Goal: Task Accomplishment & Management: Use online tool/utility

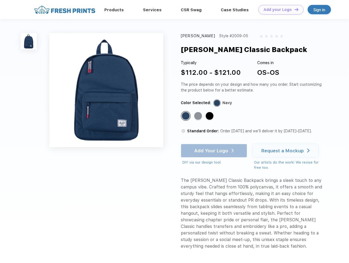
click at [279, 10] on link "Add your Logo Design Tool" at bounding box center [281, 10] width 45 height 10
click at [0, 0] on div "Design Tool" at bounding box center [0, 0] width 0 height 0
click at [294, 9] on link "Add your Logo Design Tool" at bounding box center [281, 10] width 45 height 10
click at [29, 41] on img at bounding box center [29, 41] width 16 height 16
click at [186, 116] on div "Standard Color" at bounding box center [186, 116] width 8 height 8
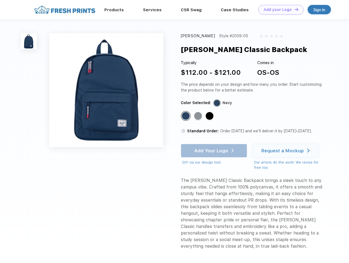
click at [199, 116] on div "Standard Color" at bounding box center [198, 116] width 8 height 8
click at [210, 116] on div "Standard Color" at bounding box center [210, 116] width 8 height 8
click at [215, 151] on div "Add Your Logo DIY via our design tool. Ah shoot! This product isn't up in our d…" at bounding box center [214, 154] width 66 height 21
click at [286, 151] on div "Request a Mockup" at bounding box center [283, 150] width 42 height 5
